Goal: Information Seeking & Learning: Find specific fact

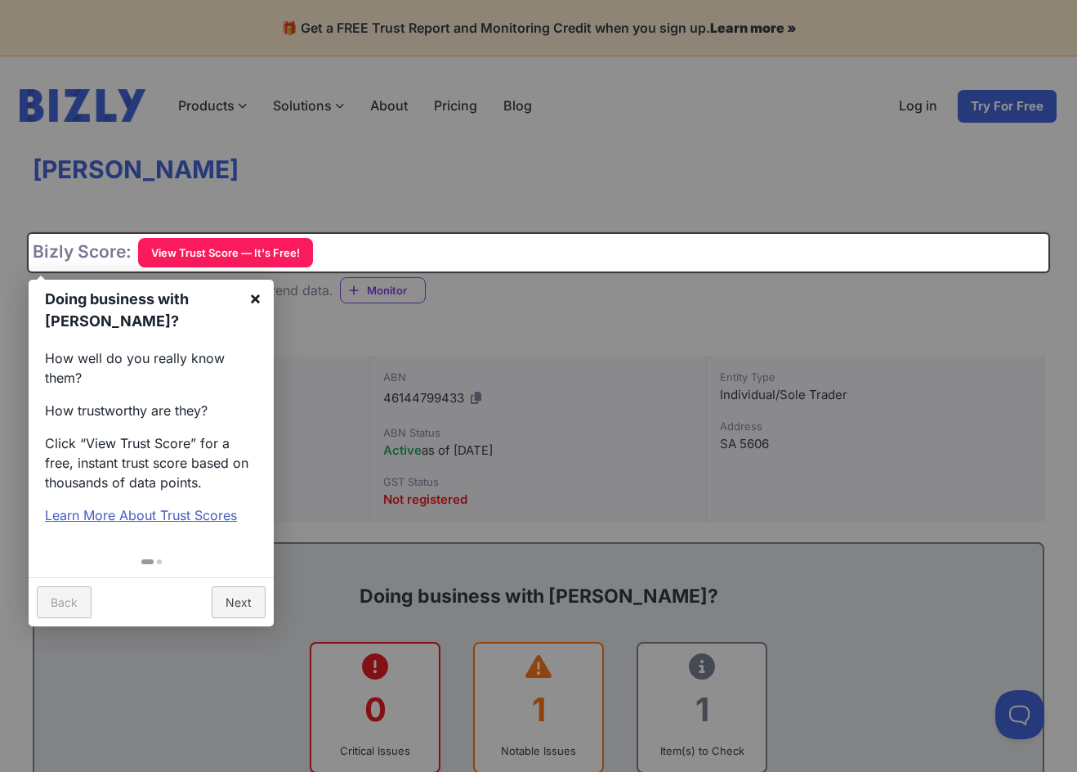
click at [254, 298] on link "×" at bounding box center [255, 298] width 37 height 37
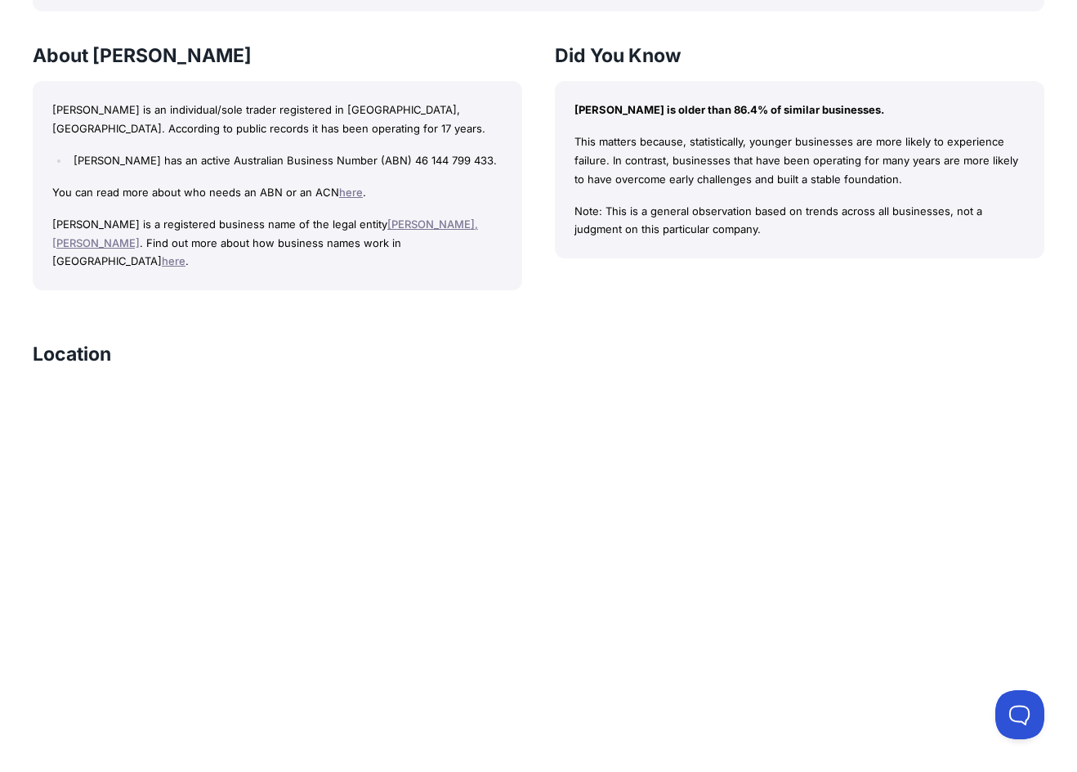
scroll to position [1144, 0]
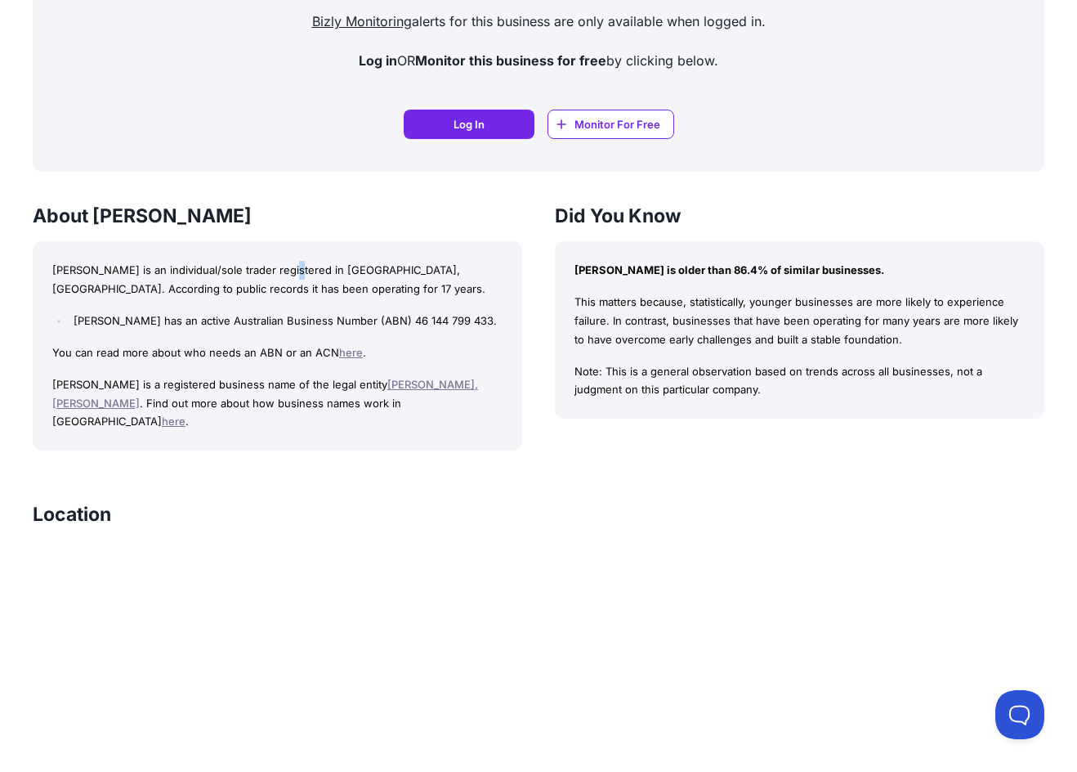
drag, startPoint x: 311, startPoint y: 269, endPoint x: 323, endPoint y: 268, distance: 12.3
click at [313, 269] on p "[PERSON_NAME] is an individual/sole trader registered in [GEOGRAPHIC_DATA], [GE…" at bounding box center [277, 280] width 450 height 38
click at [329, 269] on p "[PERSON_NAME] is an individual/sole trader registered in [GEOGRAPHIC_DATA], [GE…" at bounding box center [277, 280] width 450 height 38
click at [297, 271] on p "[PERSON_NAME] is an individual/sole trader registered in [GEOGRAPHIC_DATA], [GE…" at bounding box center [277, 280] width 450 height 38
drag, startPoint x: 323, startPoint y: 272, endPoint x: 334, endPoint y: 272, distance: 10.6
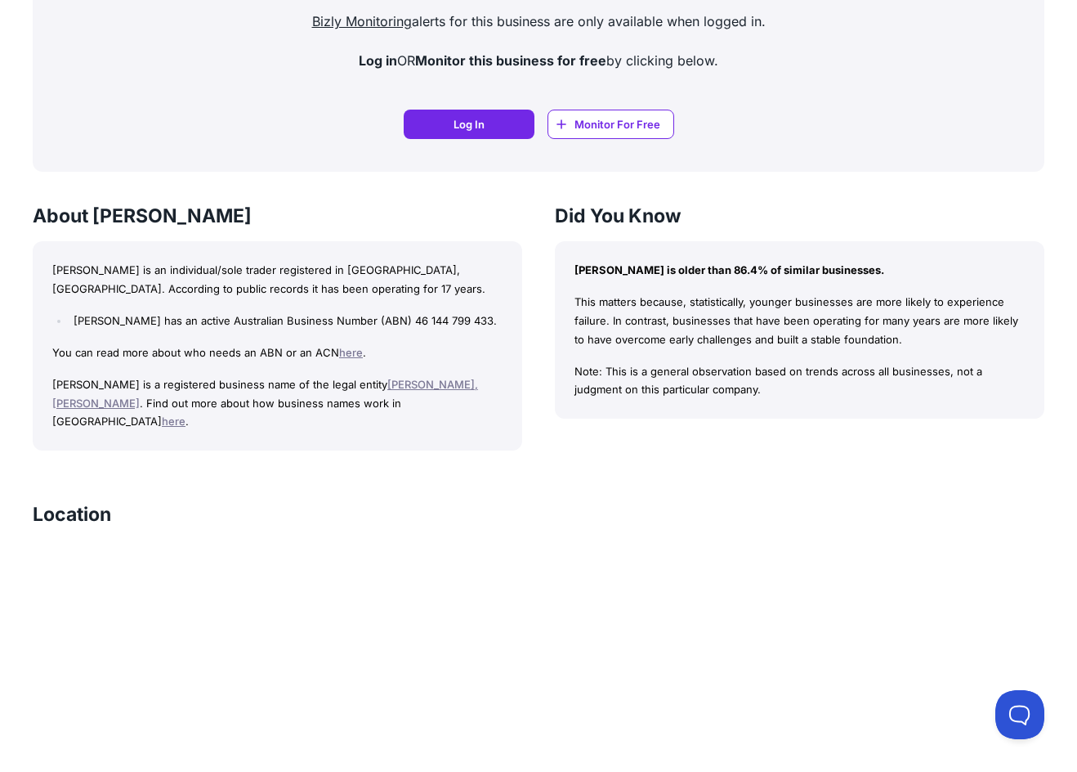
click at [325, 272] on p "[PERSON_NAME] is an individual/sole trader registered in [GEOGRAPHIC_DATA], [GE…" at bounding box center [277, 280] width 450 height 38
click at [337, 272] on p "[PERSON_NAME] is an individual/sole trader registered in [GEOGRAPHIC_DATA], [GE…" at bounding box center [277, 280] width 450 height 38
drag, startPoint x: 213, startPoint y: 321, endPoint x: 111, endPoint y: 324, distance: 102.2
click at [111, 324] on li "[PERSON_NAME] has an active Australian Business Number (ABN) 46 144 799 433." at bounding box center [285, 320] width 433 height 19
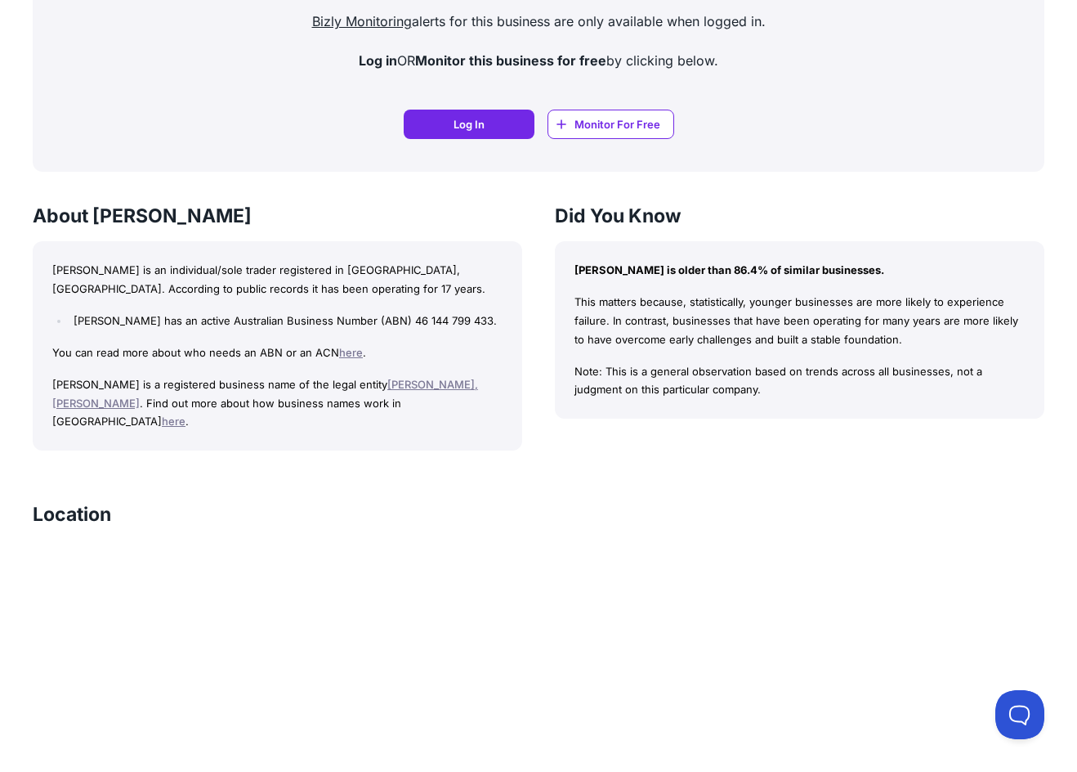
drag, startPoint x: 154, startPoint y: 325, endPoint x: 190, endPoint y: 325, distance: 36.0
click at [158, 325] on li "[PERSON_NAME] has an active Australian Business Number (ABN) 46 144 799 433." at bounding box center [285, 320] width 433 height 19
drag, startPoint x: 214, startPoint y: 325, endPoint x: 242, endPoint y: 325, distance: 27.8
click at [219, 325] on li "[PERSON_NAME] has an active Australian Business Number (ABN) 46 144 799 433." at bounding box center [285, 320] width 433 height 19
click at [263, 325] on li "[PERSON_NAME] has an active Australian Business Number (ABN) 46 144 799 433." at bounding box center [285, 320] width 433 height 19
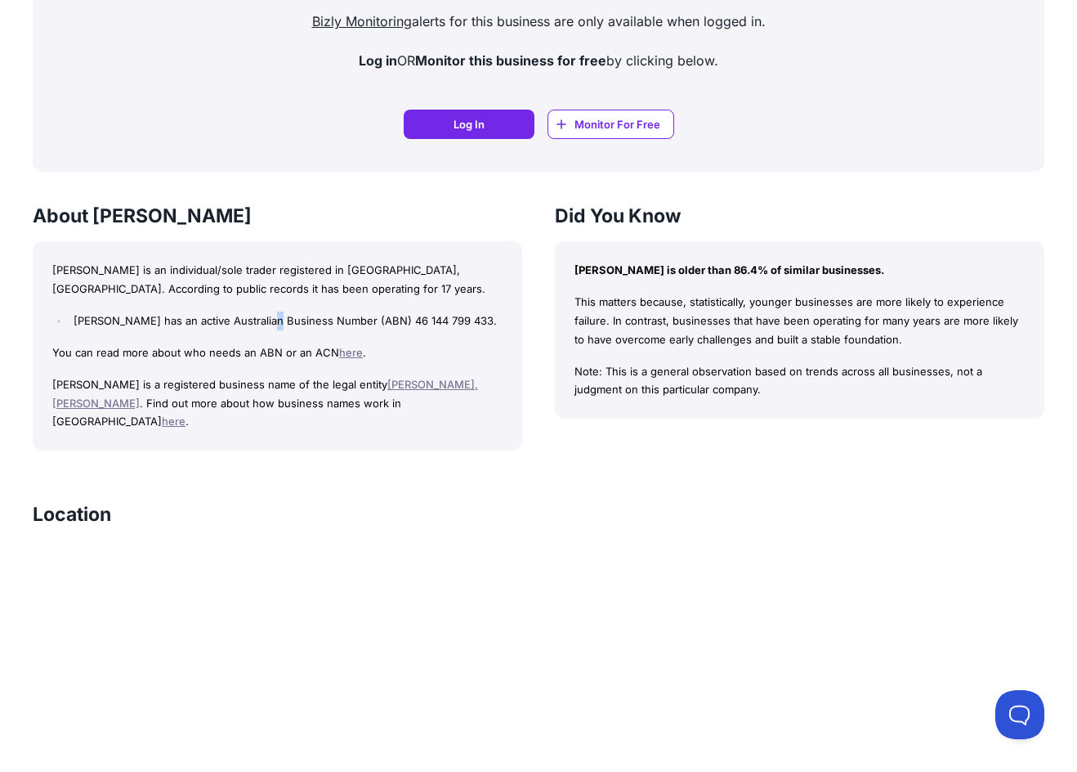
drag, startPoint x: 291, startPoint y: 325, endPoint x: 306, endPoint y: 324, distance: 14.7
click at [294, 325] on li "[PERSON_NAME] has an active Australian Business Number (ABN) 46 144 799 433." at bounding box center [285, 320] width 433 height 19
click at [315, 324] on li "[PERSON_NAME] has an active Australian Business Number (ABN) 46 144 799 433." at bounding box center [285, 320] width 433 height 19
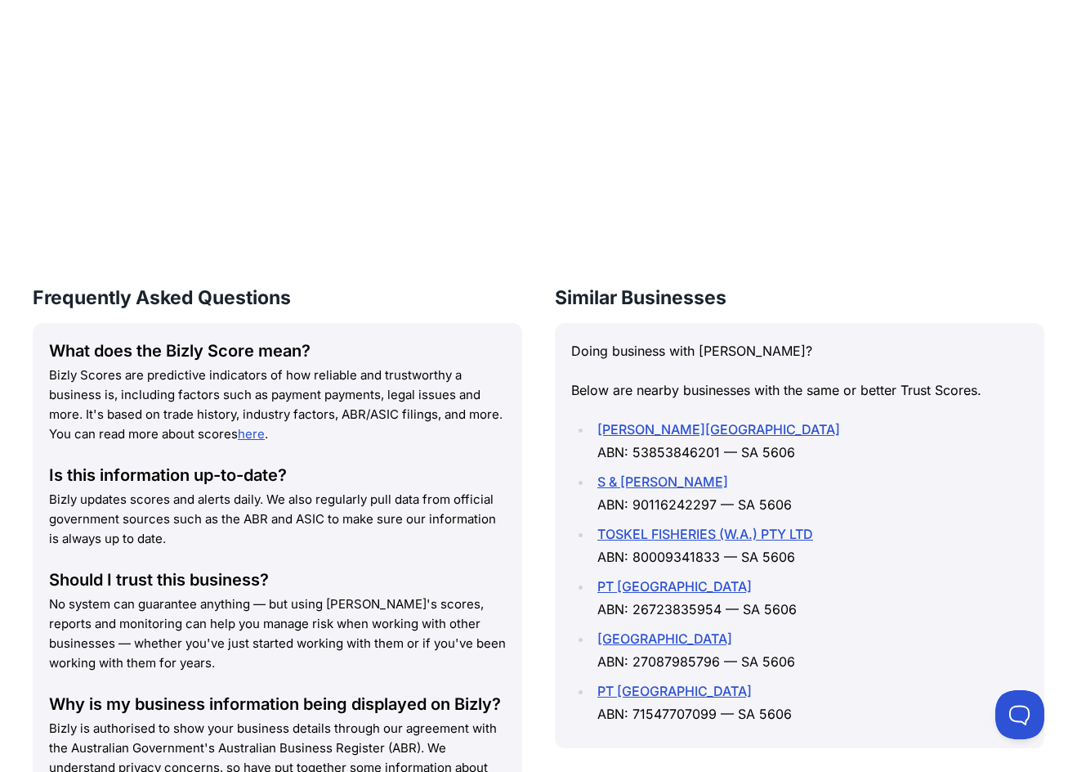
scroll to position [2044, 0]
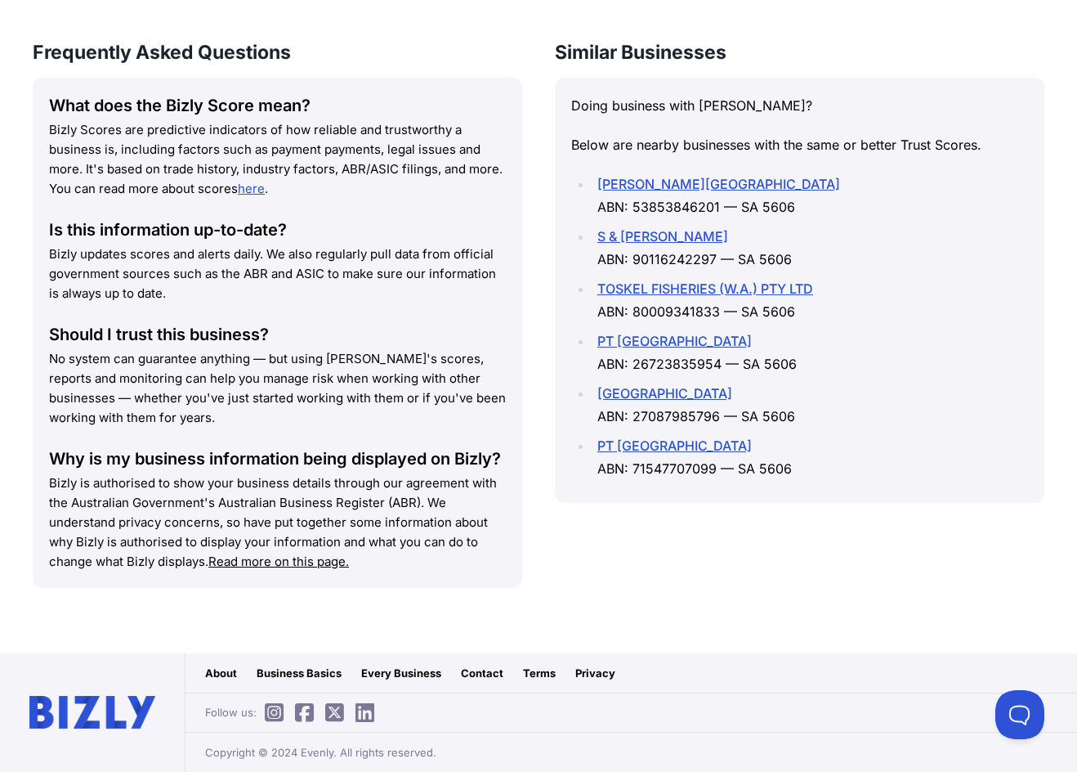
click at [652, 111] on p "Doing business with [PERSON_NAME]?" at bounding box center [799, 105] width 457 height 23
click at [535, 332] on div "Frequently Asked Questions What does the Bizly Score mean? Bizly Scores are pre…" at bounding box center [539, 331] width 1012 height 580
click at [537, 315] on div "Frequently Asked Questions What does the Bizly Score mean? Bizly Scores are pre…" at bounding box center [539, 331] width 1012 height 580
click at [537, 311] on div "Frequently Asked Questions What does the Bizly Score mean? Bizly Scores are pre…" at bounding box center [539, 331] width 1012 height 580
click at [530, 312] on div "Frequently Asked Questions What does the Bizly Score mean? Bizly Scores are pre…" at bounding box center [539, 331] width 1012 height 580
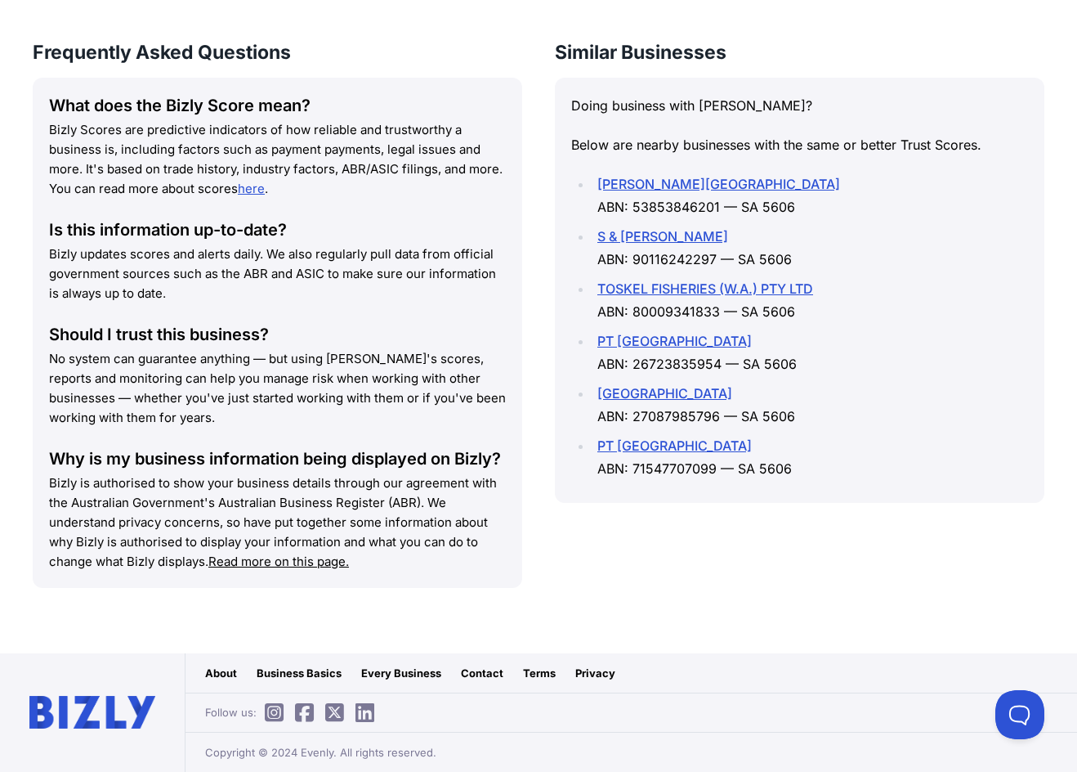
click at [923, 143] on p "Below are nearby businesses with the same or better Trust Scores." at bounding box center [799, 144] width 457 height 23
drag, startPoint x: 580, startPoint y: 147, endPoint x: 847, endPoint y: 150, distance: 267.3
click at [847, 150] on p "Below are nearby businesses with the same or better Trust Scores." at bounding box center [799, 144] width 457 height 23
click at [822, 154] on p "Below are nearby businesses with the same or better Trust Scores." at bounding box center [799, 144] width 457 height 23
click at [815, 146] on p "Below are nearby businesses with the same or better Trust Scores." at bounding box center [799, 144] width 457 height 23
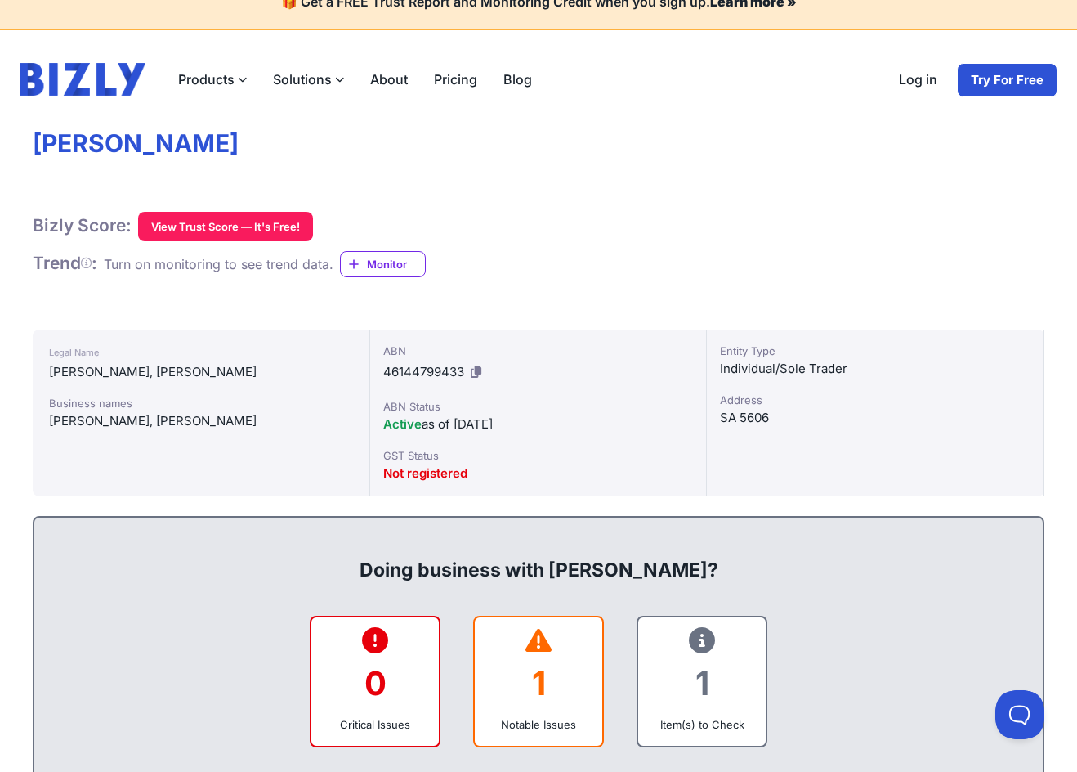
scroll to position [0, 0]
